Goal: Check status

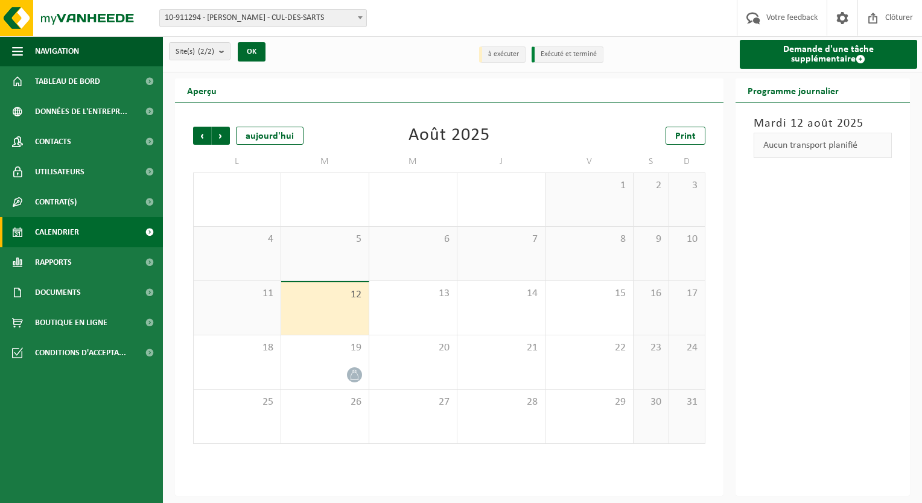
click at [317, 488] on div "Précédent Suivant aujourd'hui Août 2025 Print L M M J V S D 28 29 30 31 1 2 3 4…" at bounding box center [449, 299] width 548 height 393
click at [339, 492] on div "Précédent Suivant aujourd'hui Août 2025 Print L M M J V S D 28 29 30 31 1 2 3 4…" at bounding box center [449, 299] width 548 height 393
click at [215, 140] on span "Suivant" at bounding box center [221, 136] width 18 height 18
